Goal: Task Accomplishment & Management: Manage account settings

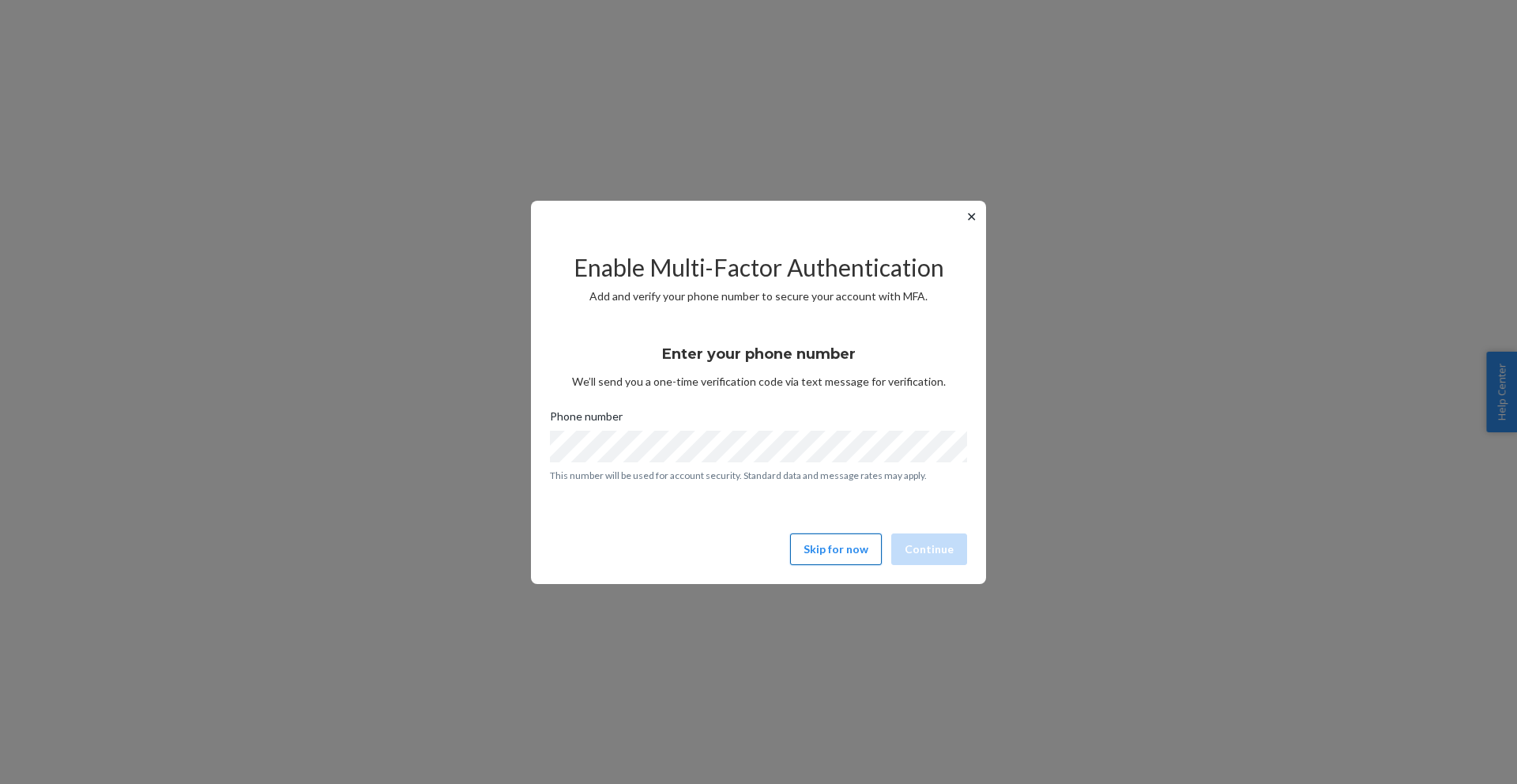
click at [825, 558] on button "Skip for now" at bounding box center [835, 549] width 91 height 32
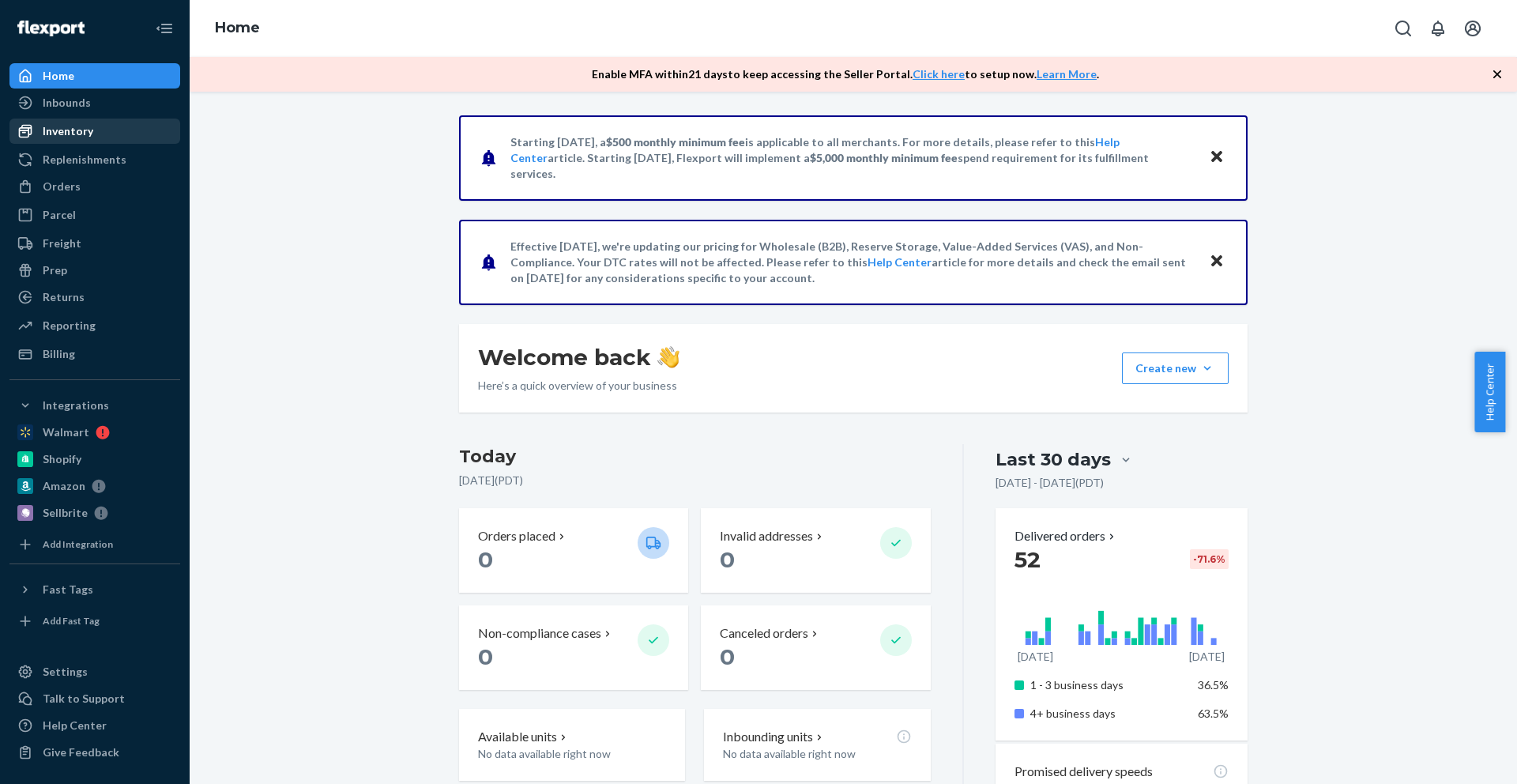
click at [50, 136] on div "Inventory" at bounding box center [68, 131] width 50 height 16
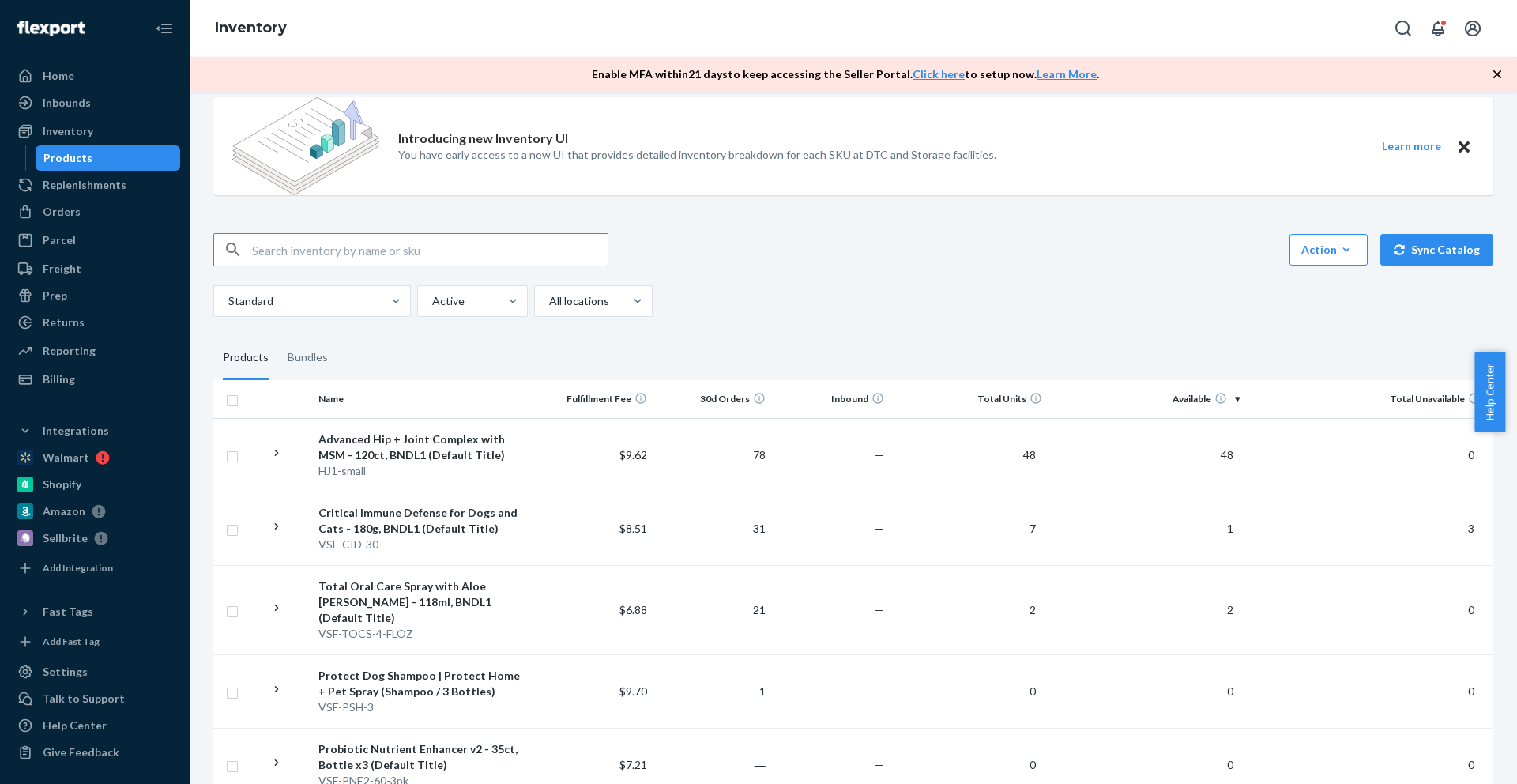
scroll to position [26, 0]
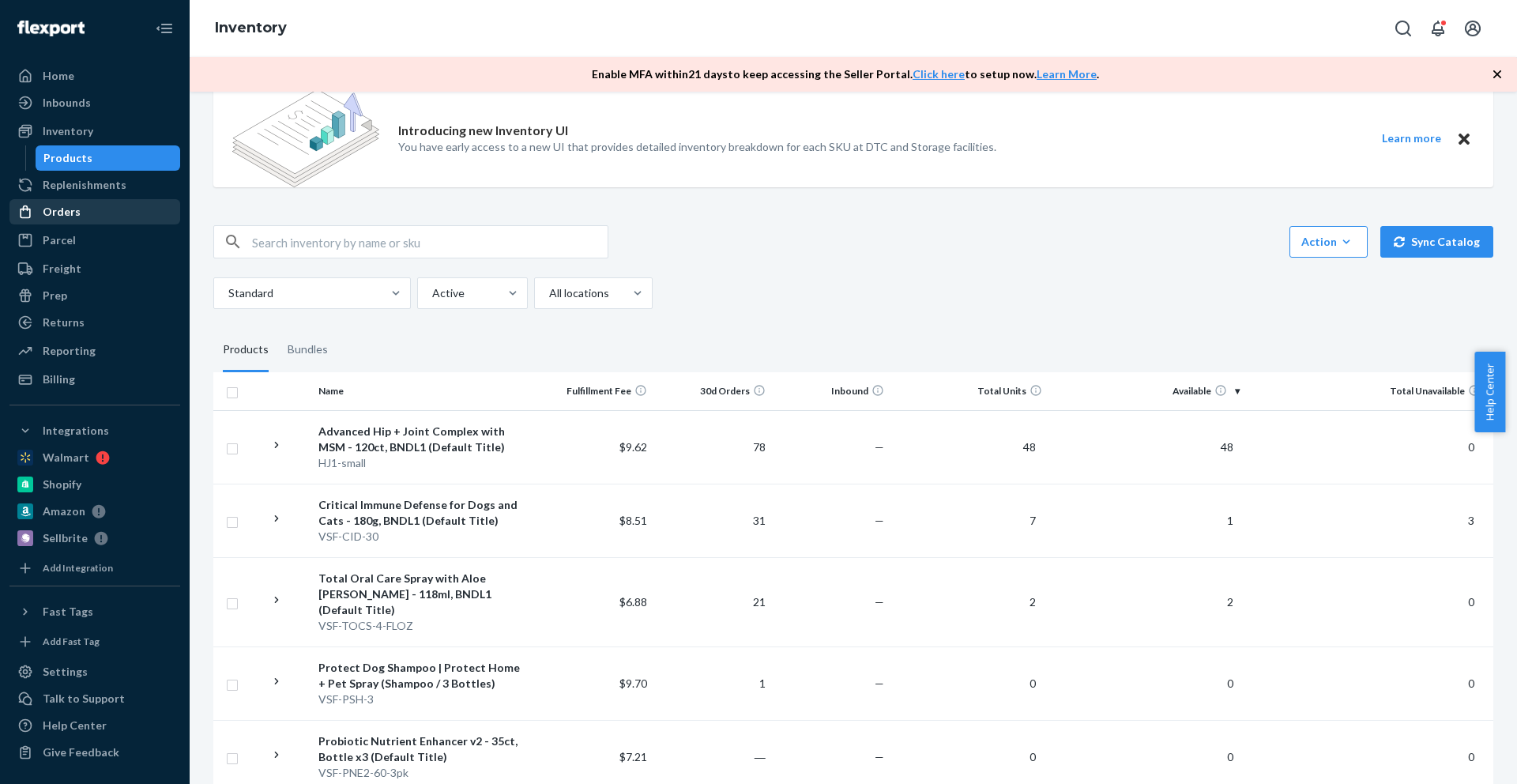
click at [68, 209] on div "Orders" at bounding box center [62, 212] width 38 height 16
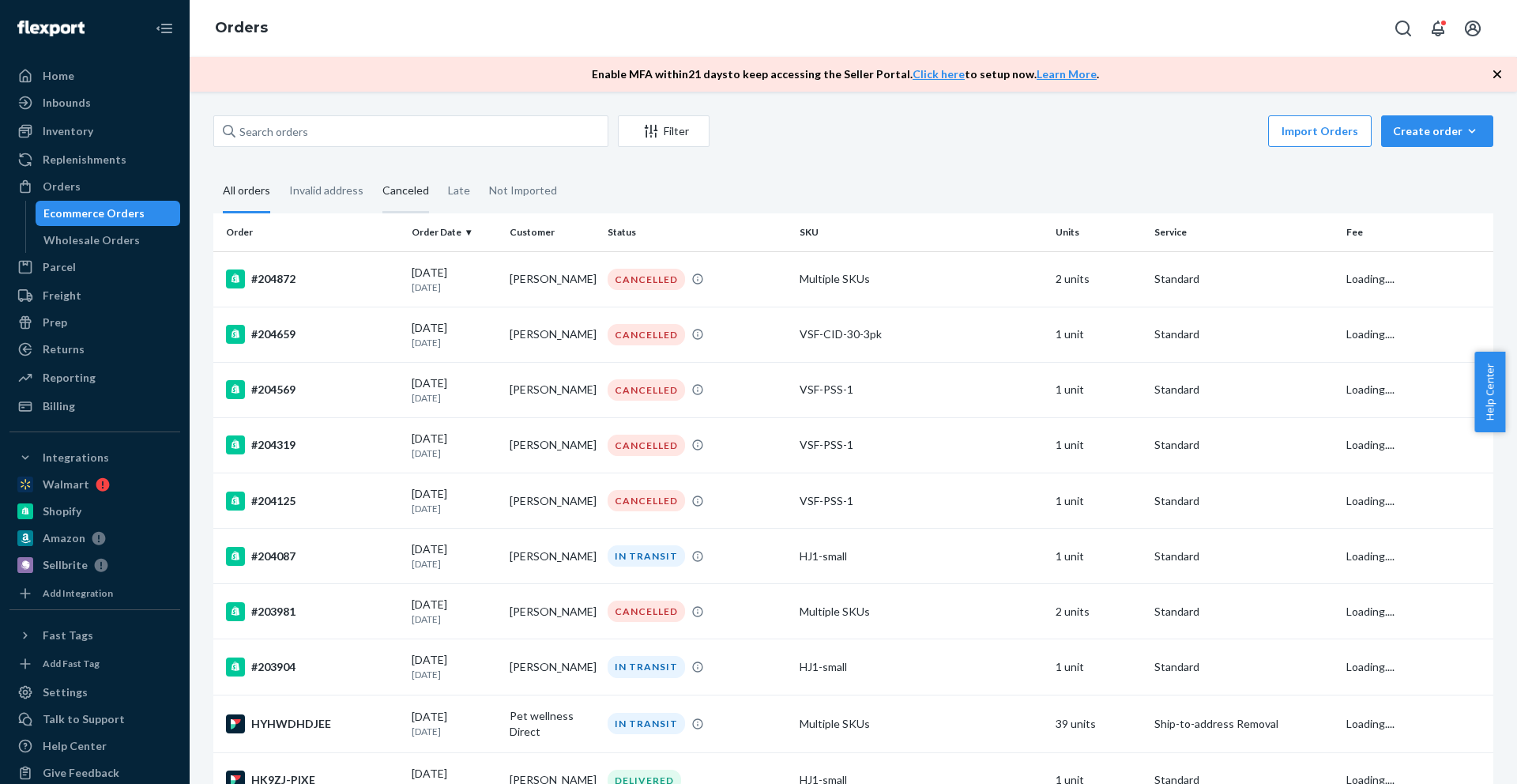
click at [409, 191] on div "Canceled" at bounding box center [406, 191] width 47 height 44
click at [373, 170] on input "Canceled" at bounding box center [373, 170] width 0 height 0
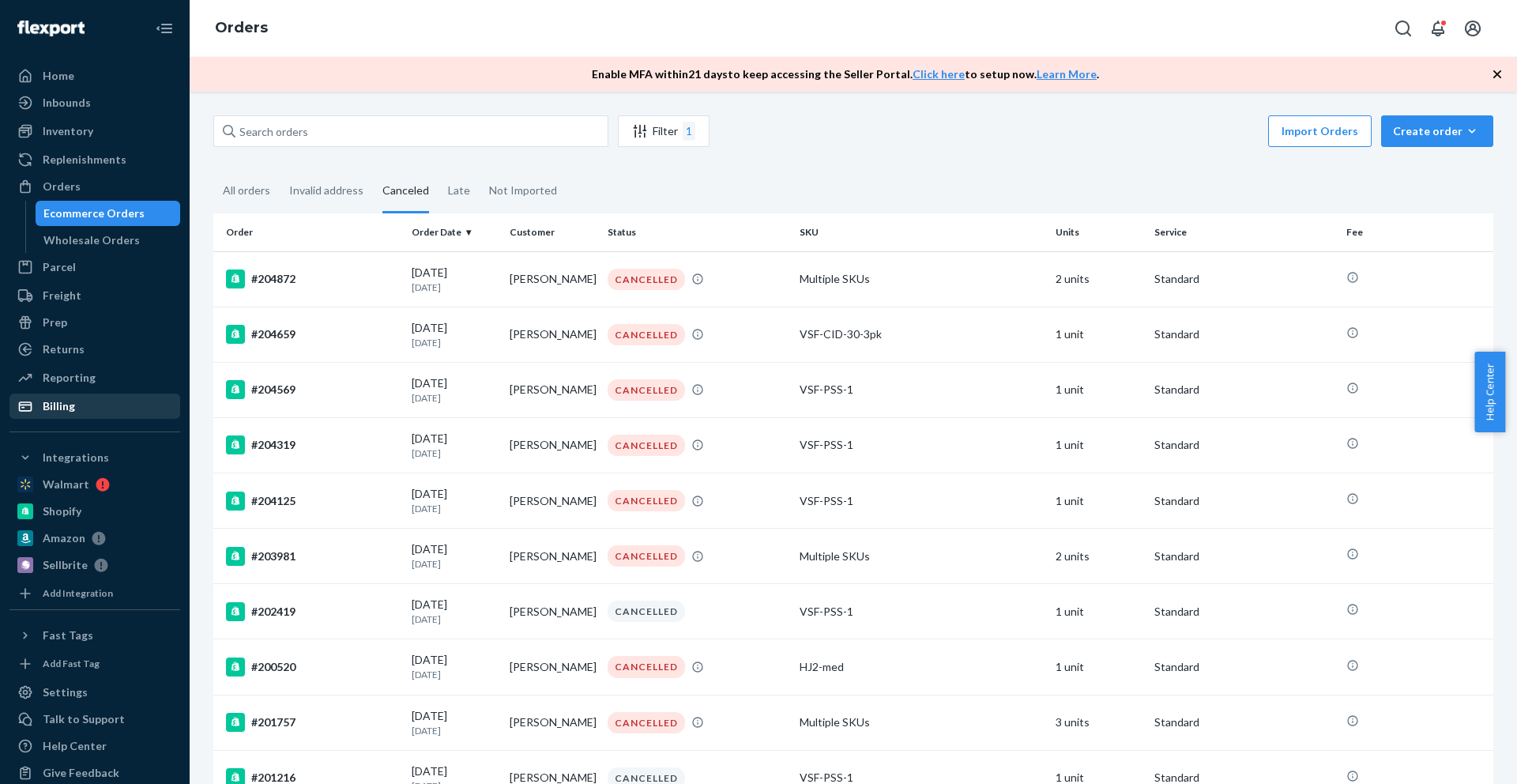
click at [47, 411] on div "Billing" at bounding box center [59, 406] width 33 height 16
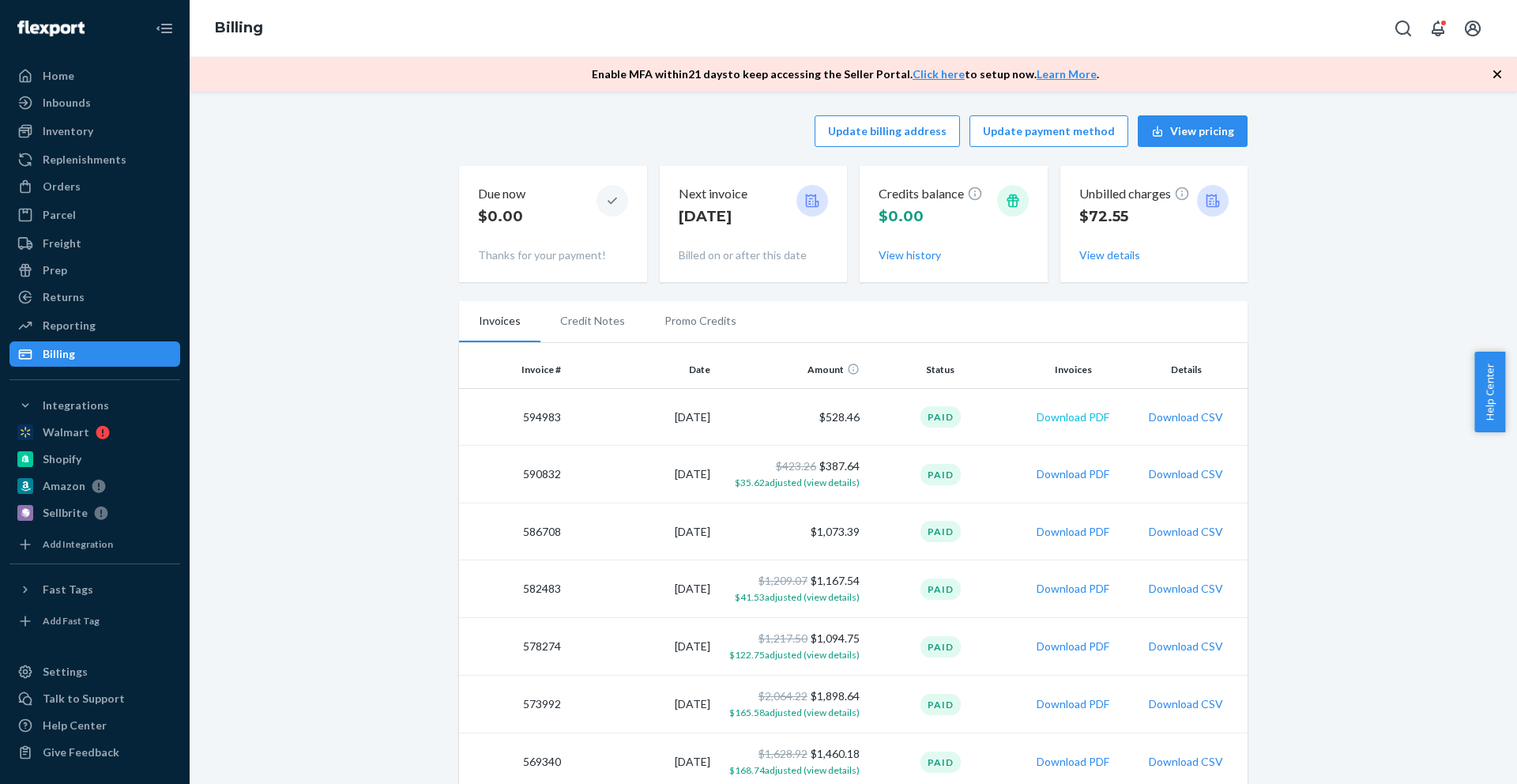
click at [1084, 418] on button "Download PDF" at bounding box center [1073, 417] width 73 height 16
